Goal: Entertainment & Leisure: Consume media (video, audio)

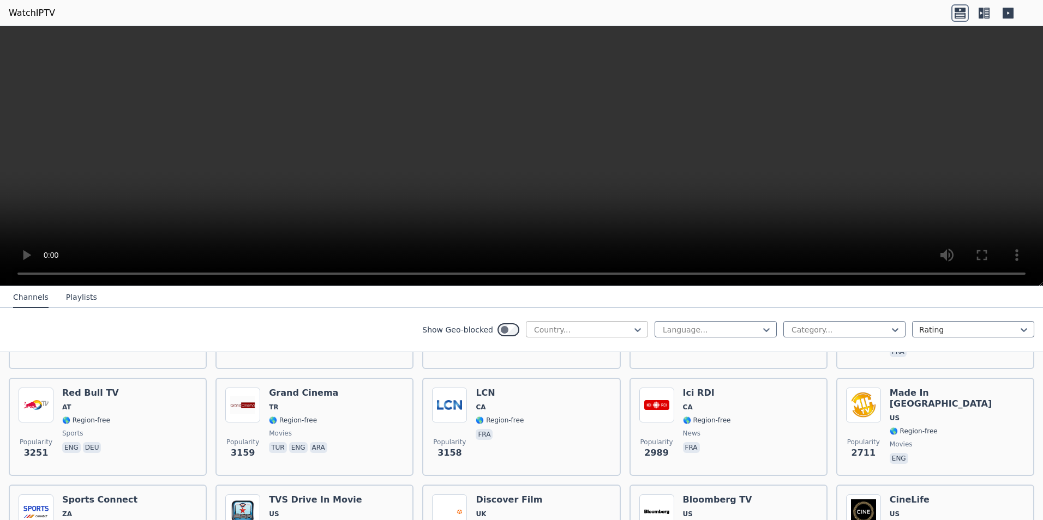
scroll to position [382, 0]
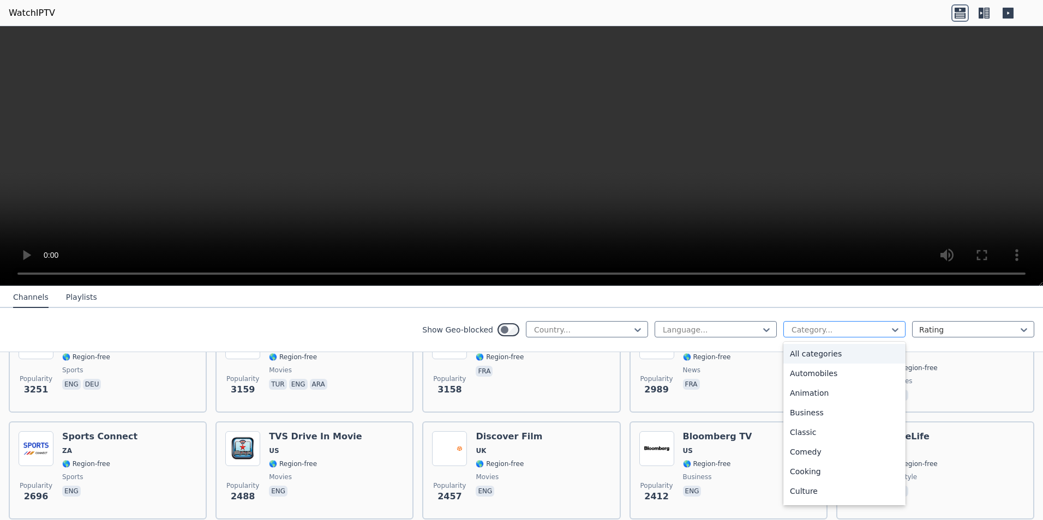
click at [891, 322] on div at bounding box center [895, 330] width 11 height 16
click at [823, 495] on div "Sports" at bounding box center [844, 498] width 122 height 20
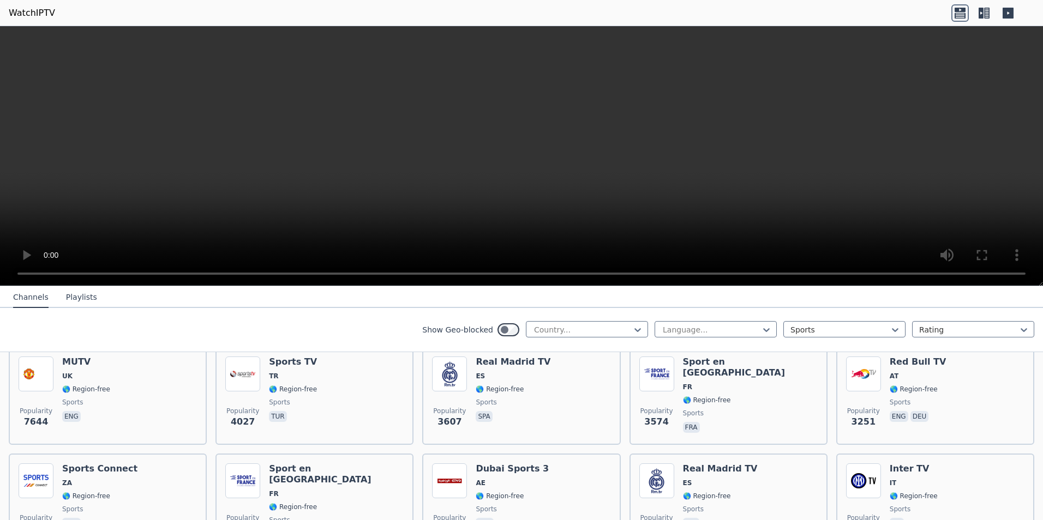
scroll to position [273, 0]
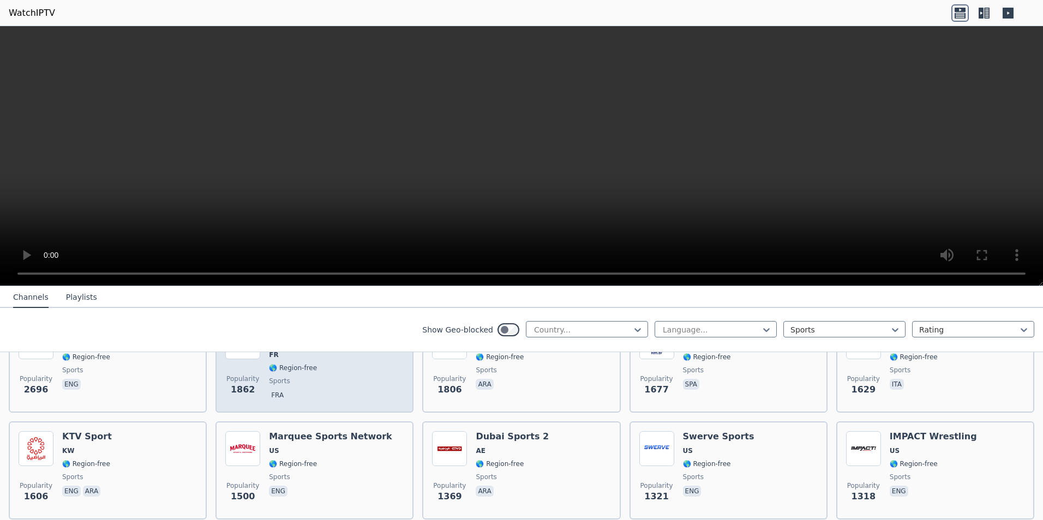
click at [307, 390] on span "fra" at bounding box center [336, 396] width 135 height 13
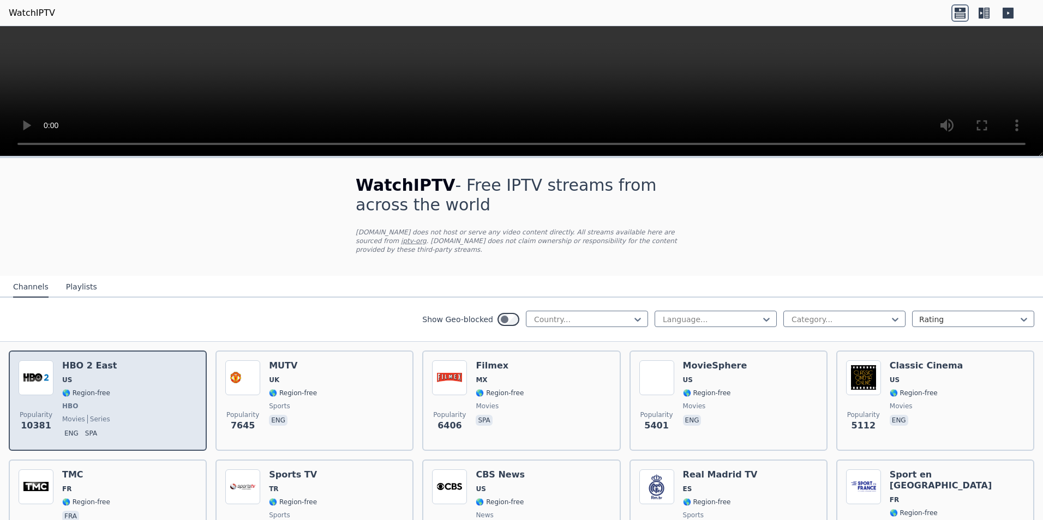
click at [100, 402] on span "HBO" at bounding box center [89, 406] width 55 height 9
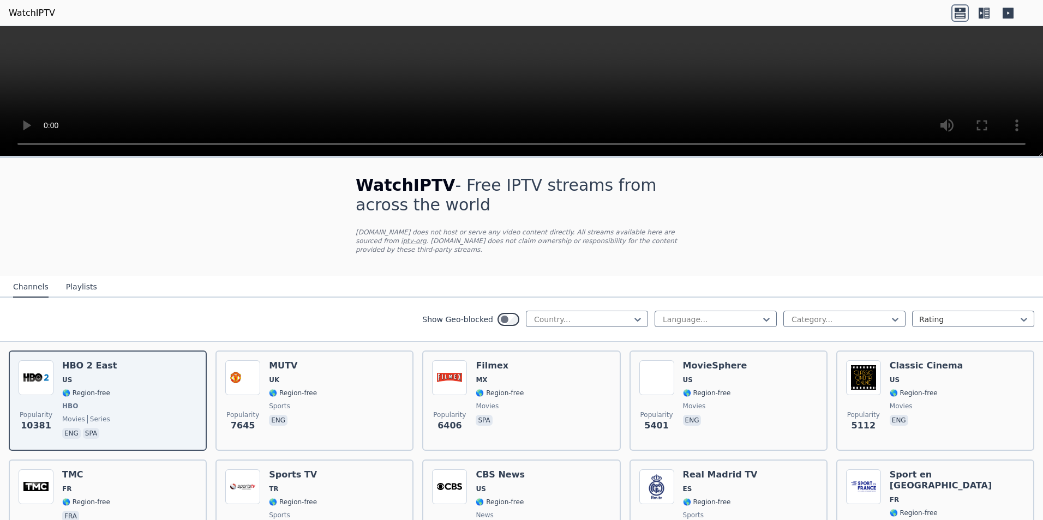
click at [75, 277] on button "Playlists" at bounding box center [81, 287] width 31 height 21
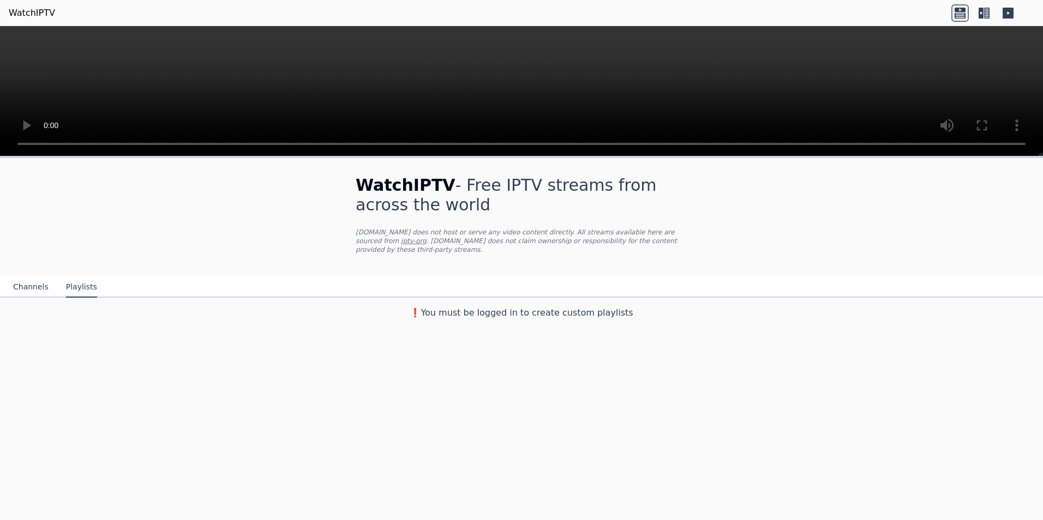
click at [30, 277] on button "Channels" at bounding box center [30, 287] width 35 height 21
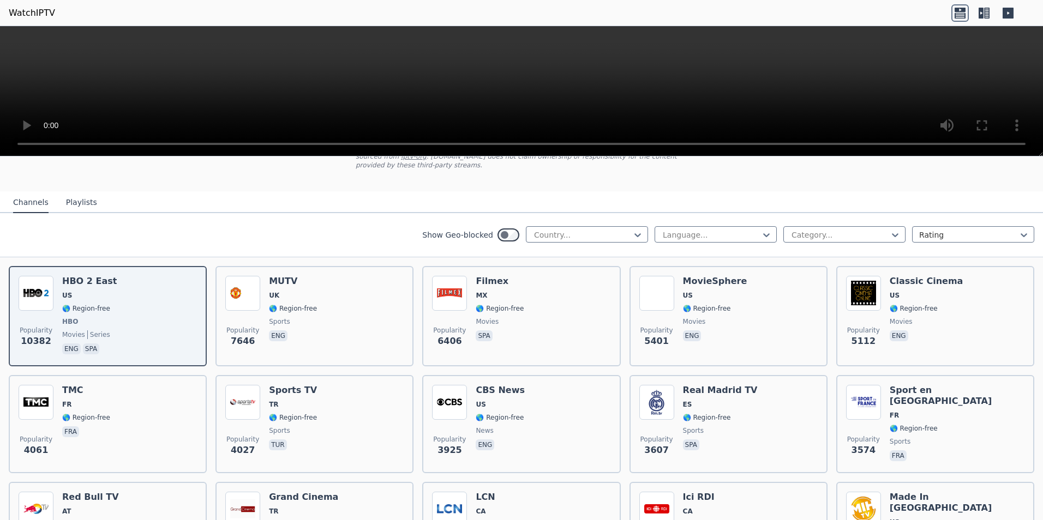
scroll to position [273, 0]
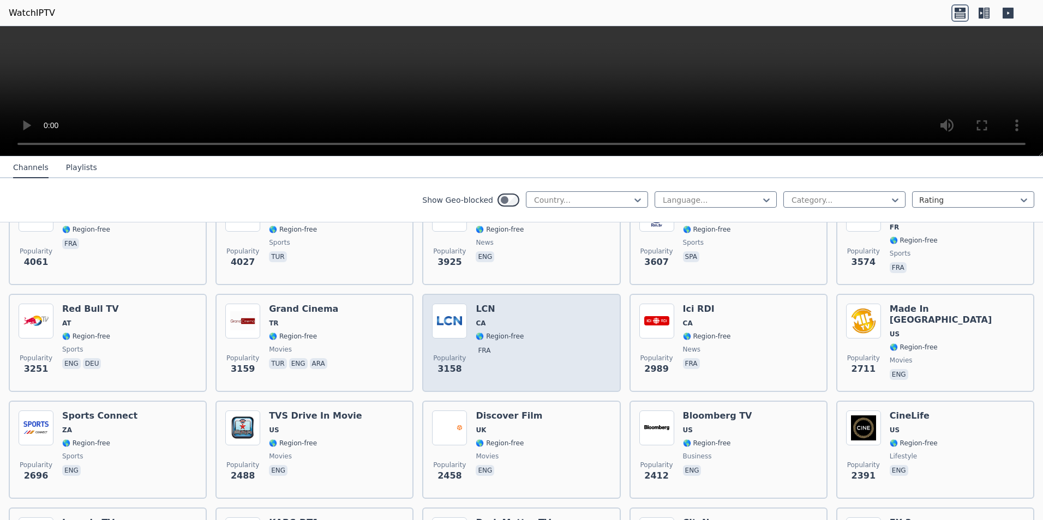
click at [468, 317] on div "Popularity 3158 LCN CA 🌎 Region-free fra" at bounding box center [521, 343] width 178 height 79
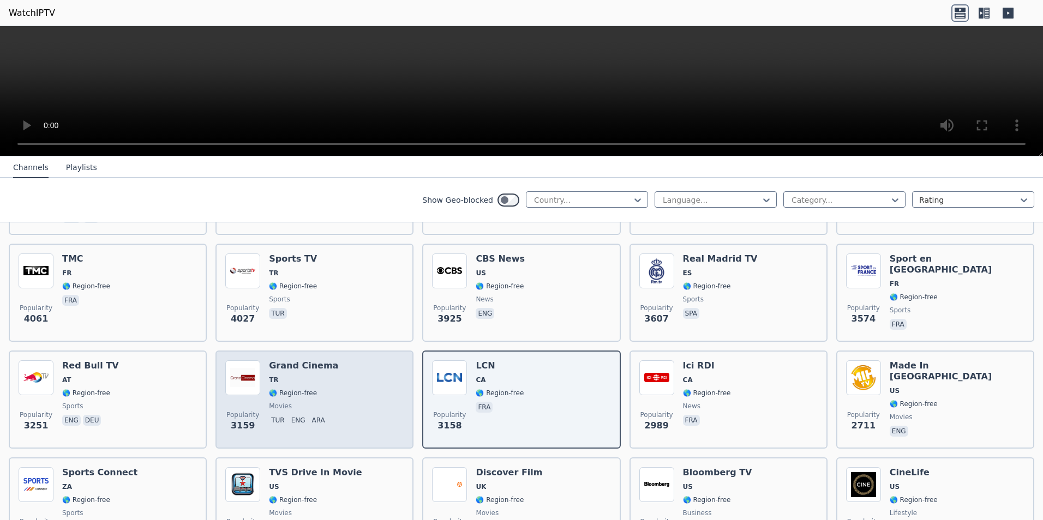
scroll to position [0, 0]
